Goal: Task Accomplishment & Management: Complete application form

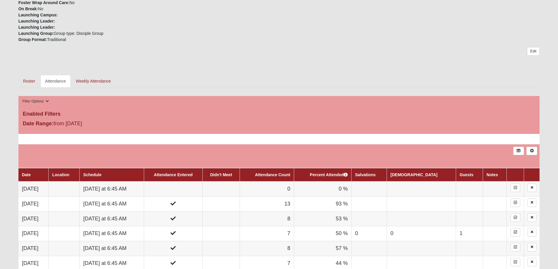
scroll to position [205, 0]
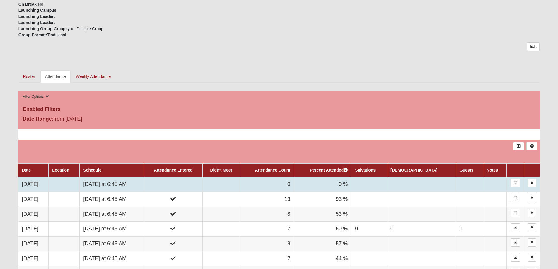
click at [132, 183] on td "[DATE] at 6:45 AM" at bounding box center [112, 184] width 64 height 15
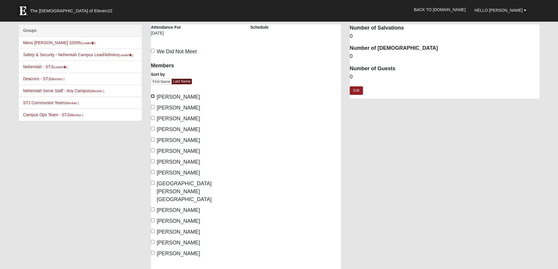
click at [153, 97] on input "Barnes, Jason" at bounding box center [153, 96] width 4 height 4
checkbox input "true"
click at [152, 129] on input "Dimmick, Tom" at bounding box center [153, 129] width 4 height 4
checkbox input "true"
click at [152, 151] on input "Gillette, Tony" at bounding box center [153, 150] width 4 height 4
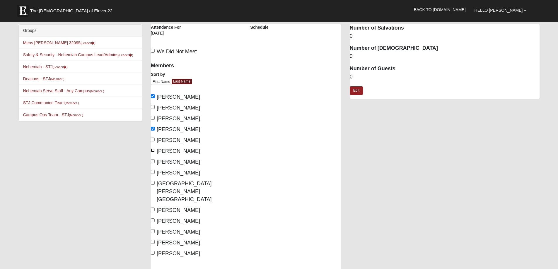
checkbox input "true"
click at [152, 161] on input "King, Jonathan" at bounding box center [153, 161] width 4 height 4
checkbox input "true"
click at [153, 172] on input "McClellan, Mark" at bounding box center [153, 172] width 4 height 4
checkbox input "true"
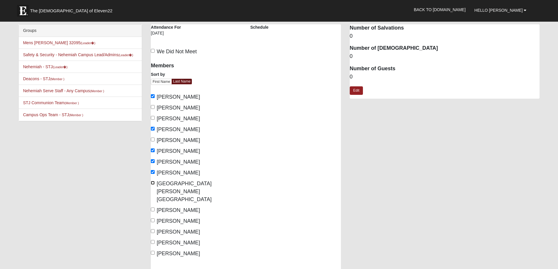
click at [153, 183] on input "McGill, Lyndon" at bounding box center [153, 183] width 4 height 4
checkbox input "true"
click at [153, 218] on input "Rodgers, Frank" at bounding box center [153, 220] width 4 height 4
checkbox input "true"
click at [153, 229] on input "Rodgers, Jeff" at bounding box center [153, 231] width 4 height 4
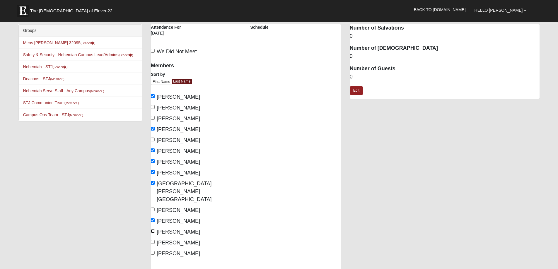
checkbox input "true"
click at [354, 92] on link "Edit" at bounding box center [356, 90] width 13 height 8
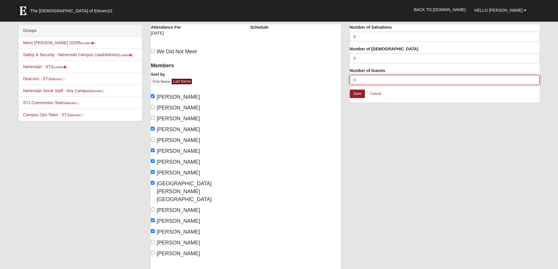
click at [359, 81] on input "0" at bounding box center [445, 80] width 190 height 10
type input "1"
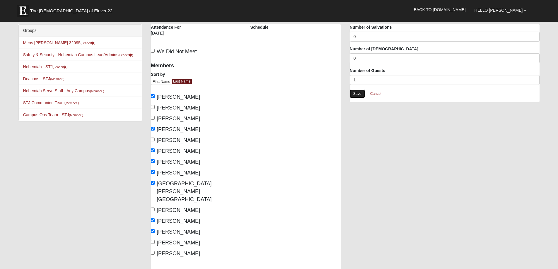
click at [359, 93] on link "Save" at bounding box center [357, 94] width 15 height 8
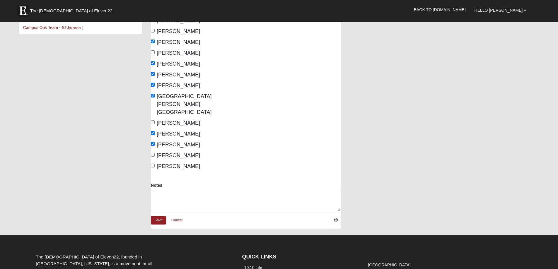
scroll to position [88, 0]
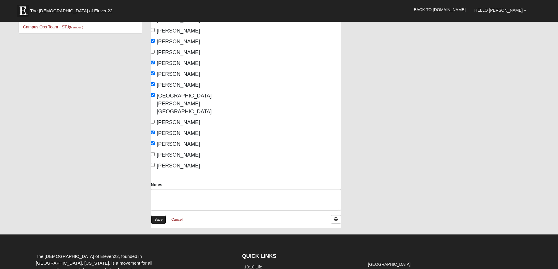
click at [157, 215] on link "Save" at bounding box center [158, 219] width 15 height 8
